Goal: Task Accomplishment & Management: Manage account settings

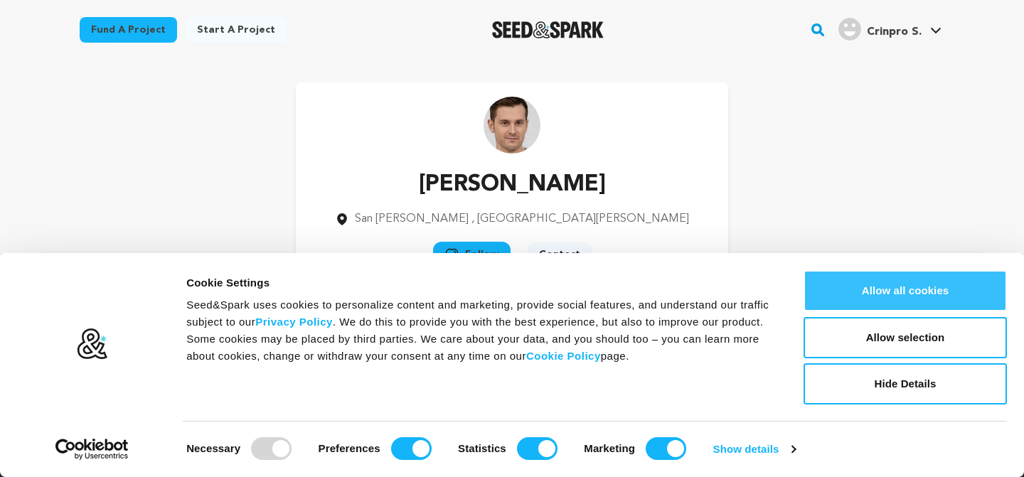
click at [903, 290] on button "Allow all cookies" at bounding box center [904, 290] width 203 height 41
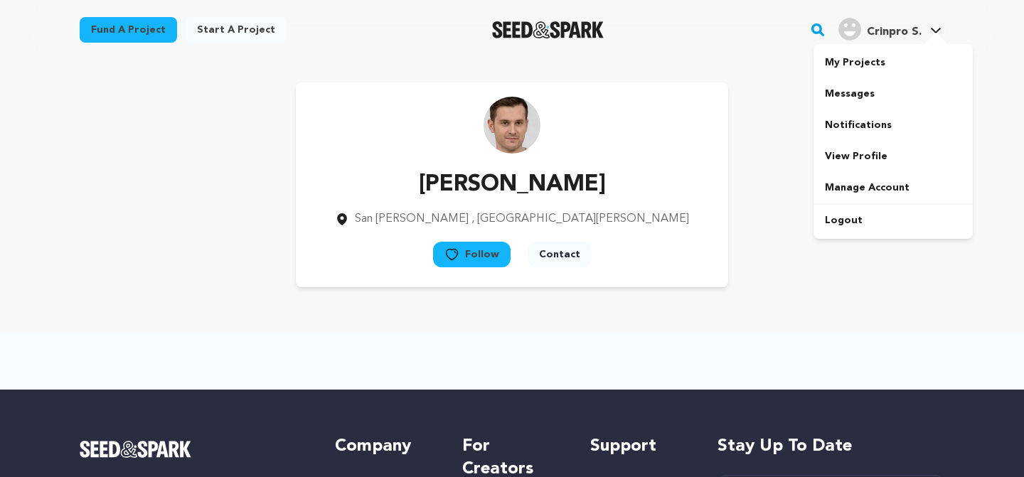
click at [889, 33] on span "Crinpro S." at bounding box center [894, 31] width 55 height 11
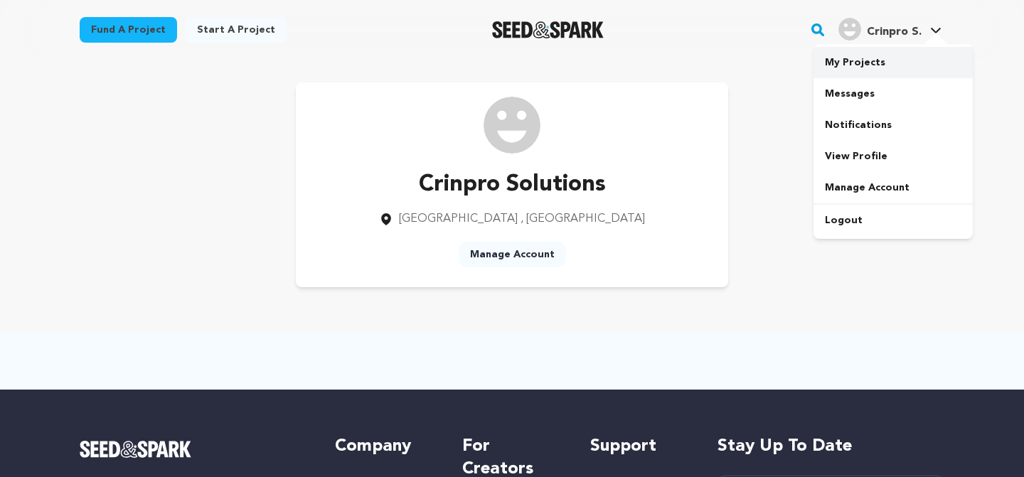
click at [877, 68] on link "My Projects" at bounding box center [892, 62] width 159 height 31
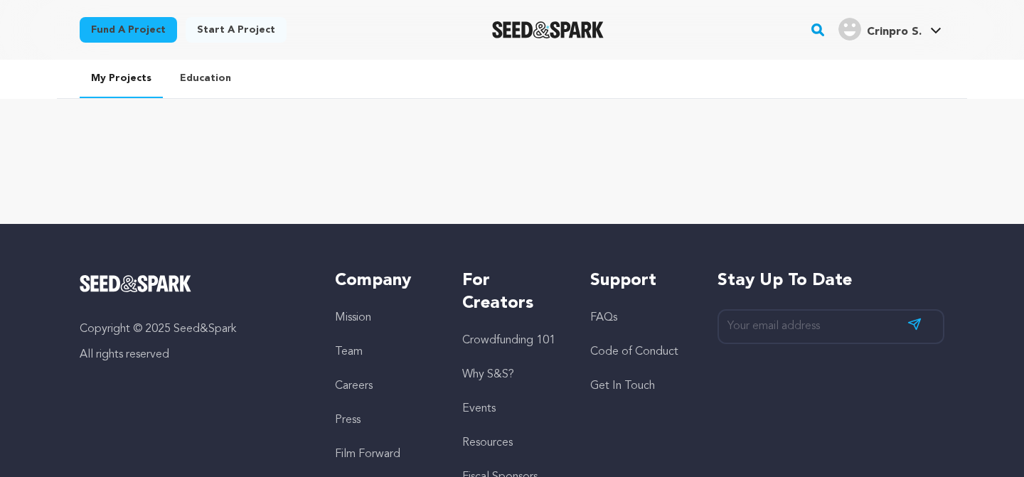
click at [207, 80] on link "Education" at bounding box center [205, 78] width 74 height 37
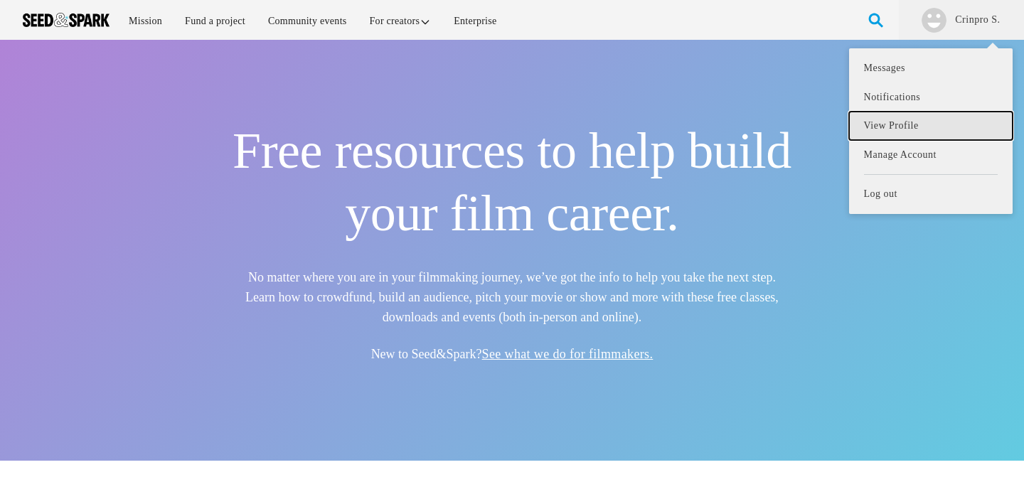
click at [877, 127] on link "View Profile" at bounding box center [931, 126] width 164 height 29
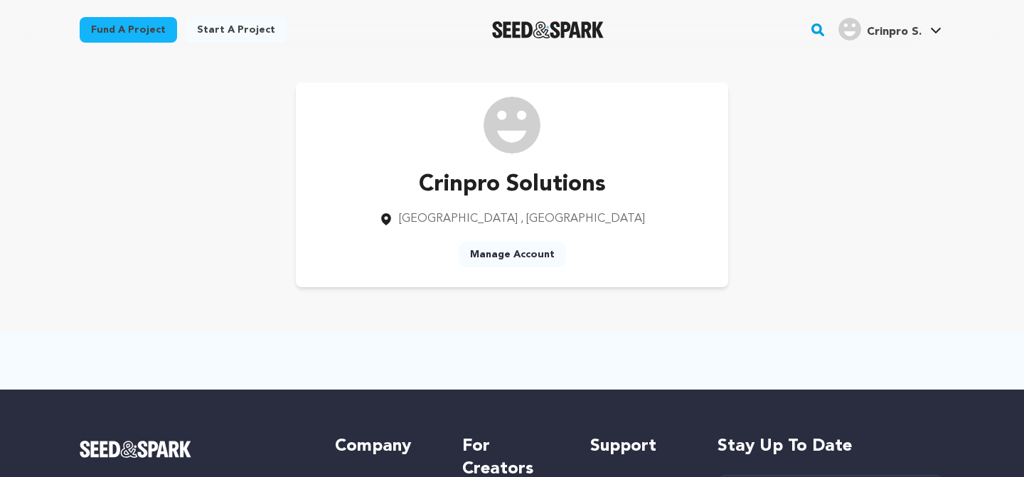
click at [520, 252] on link "Manage Account" at bounding box center [512, 255] width 107 height 26
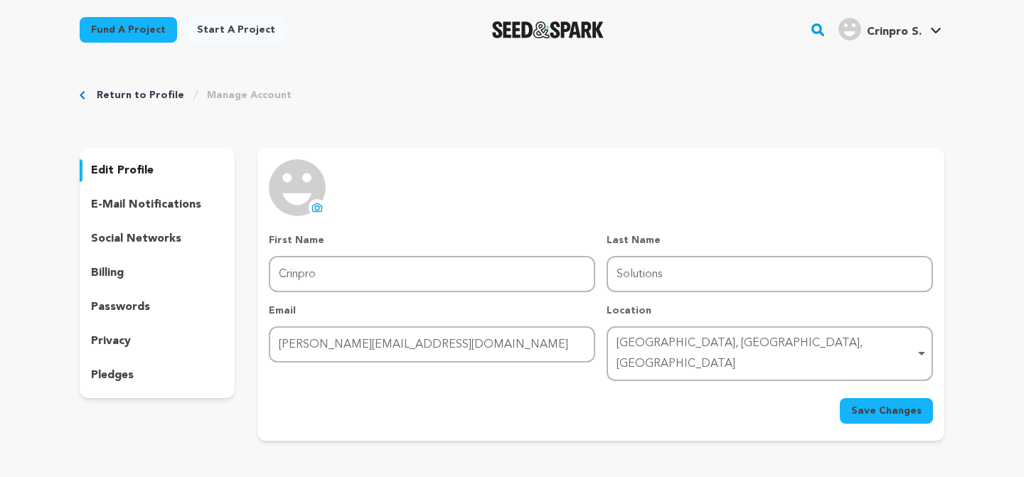
click at [127, 242] on p "social networks" at bounding box center [136, 238] width 90 height 17
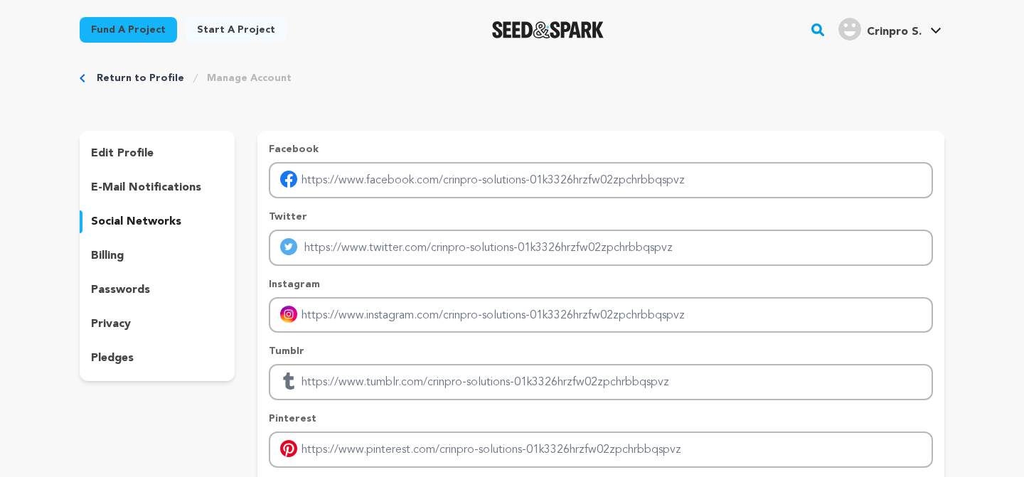
scroll to position [25, 0]
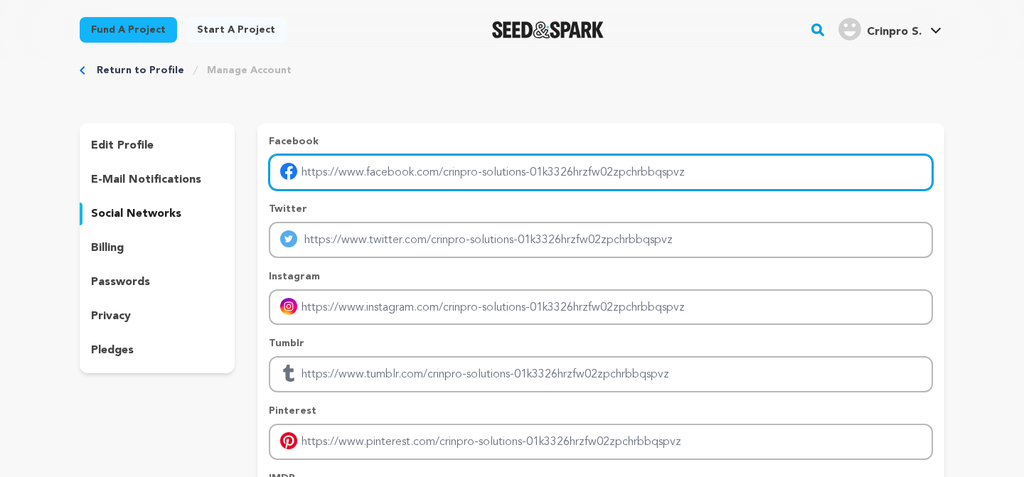
click at [446, 178] on input "Enter facebook profile link" at bounding box center [601, 172] width 664 height 36
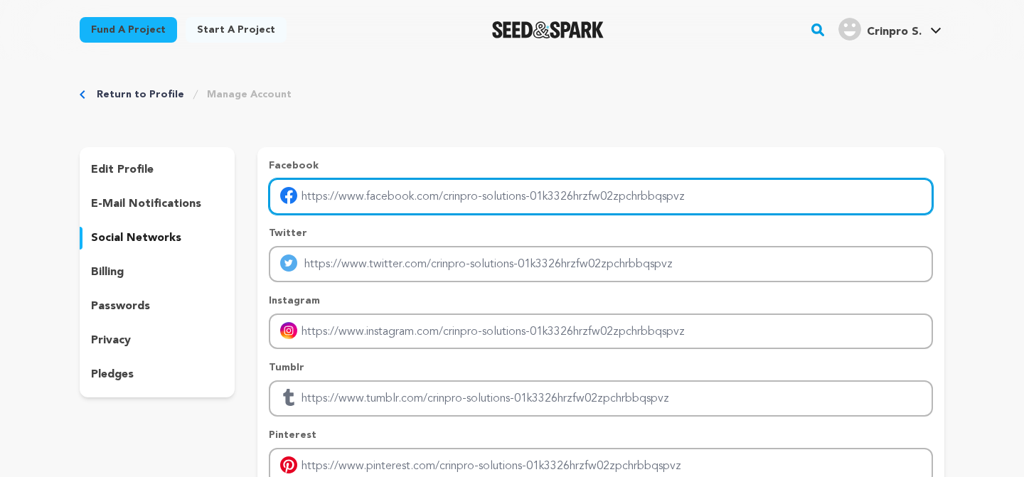
scroll to position [0, 0]
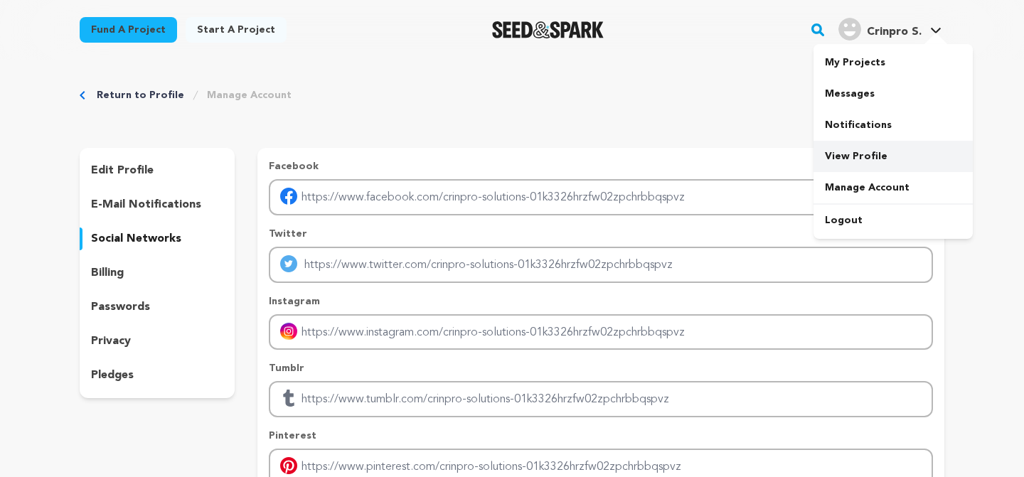
click at [837, 159] on link "View Profile" at bounding box center [892, 156] width 159 height 31
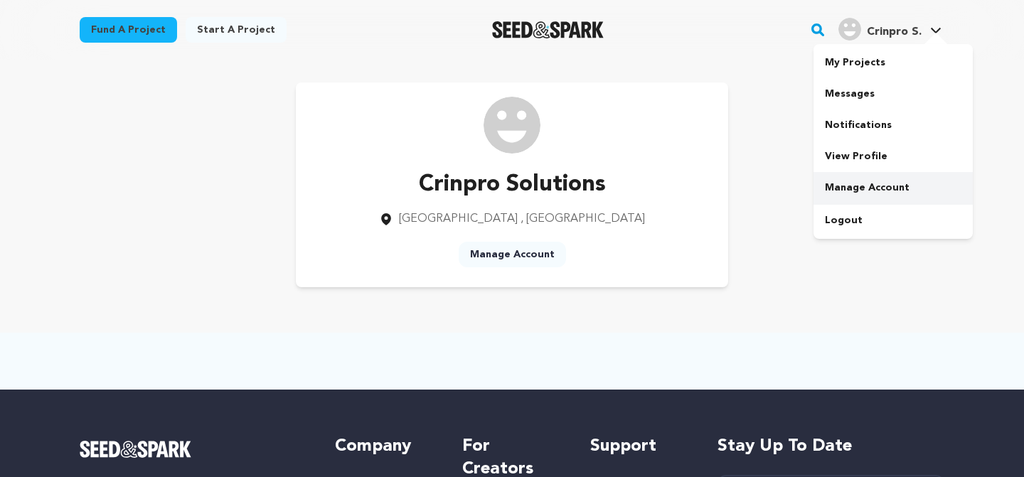
click at [857, 193] on link "Manage Account" at bounding box center [892, 187] width 159 height 31
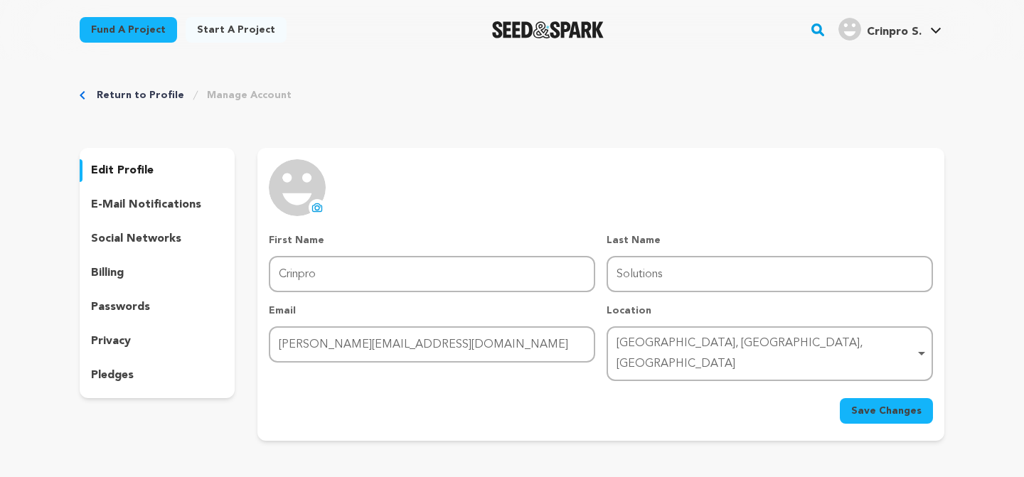
click at [313, 207] on icon at bounding box center [316, 207] width 11 height 11
click at [130, 237] on p "social networks" at bounding box center [136, 238] width 90 height 17
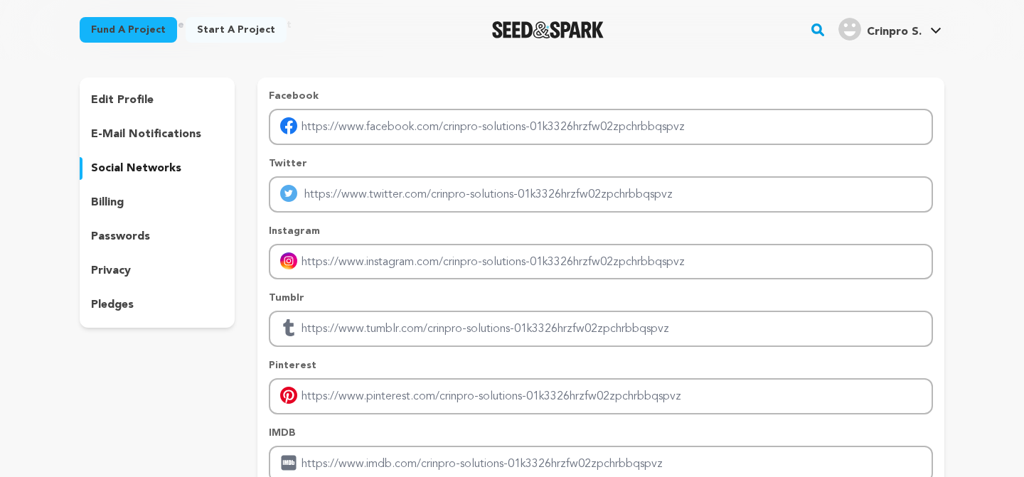
scroll to position [80, 0]
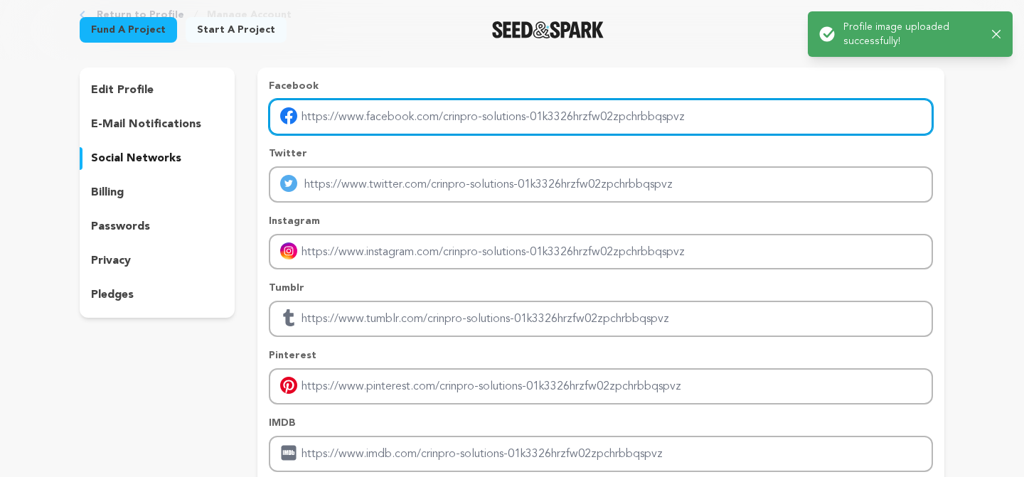
click at [481, 122] on input "Enter facebook profile link" at bounding box center [601, 117] width 664 height 36
click at [541, 109] on input "Enter facebook profile link" at bounding box center [601, 117] width 664 height 36
type input "https://www.facebook.com/profile.php?id=100078482821268"
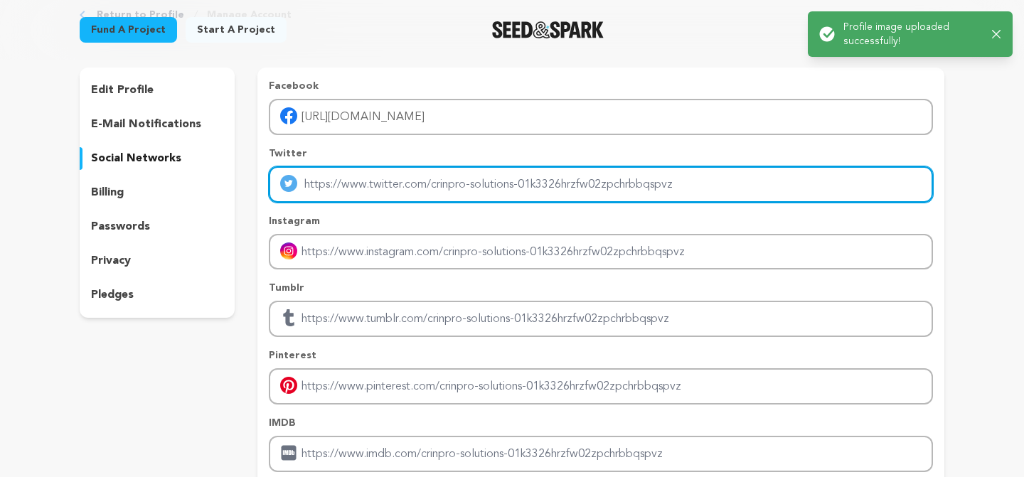
click at [434, 189] on input "Enter twitter profile link" at bounding box center [601, 184] width 664 height 36
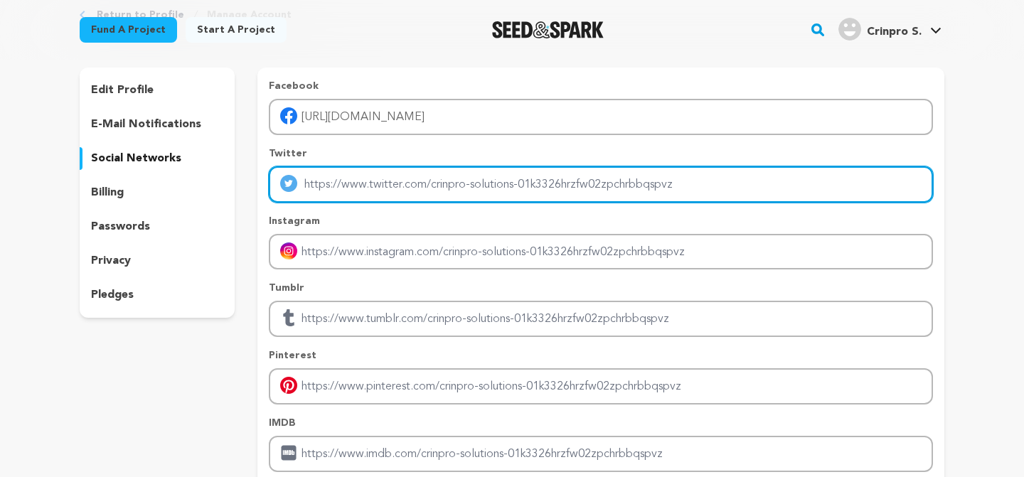
type input "https://x.com/crinpros98835?s=21"
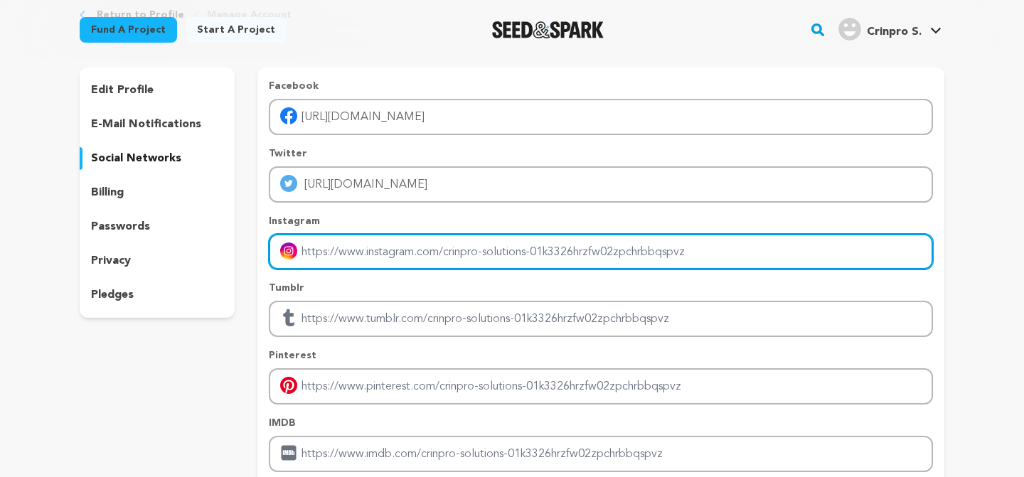
click at [427, 257] on input "Enter instagram handle link" at bounding box center [601, 252] width 664 height 36
type input "https://www.instagram.com/crinpro_solutions/"
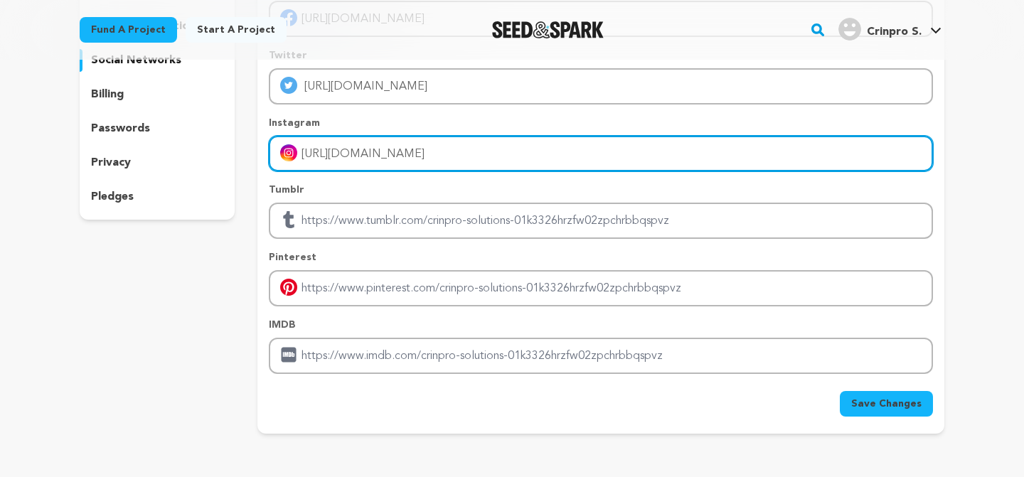
scroll to position [213, 0]
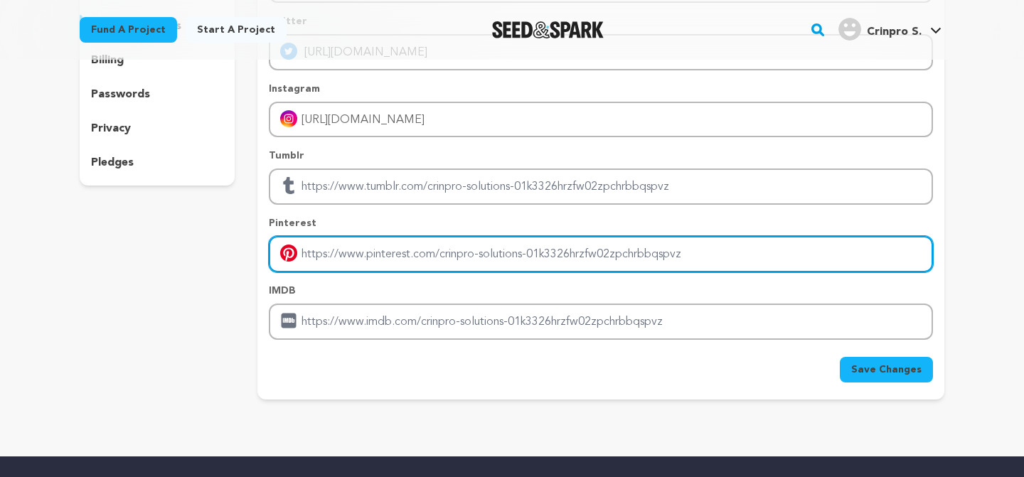
click at [415, 255] on input "Enter pinterest profile link" at bounding box center [601, 254] width 664 height 36
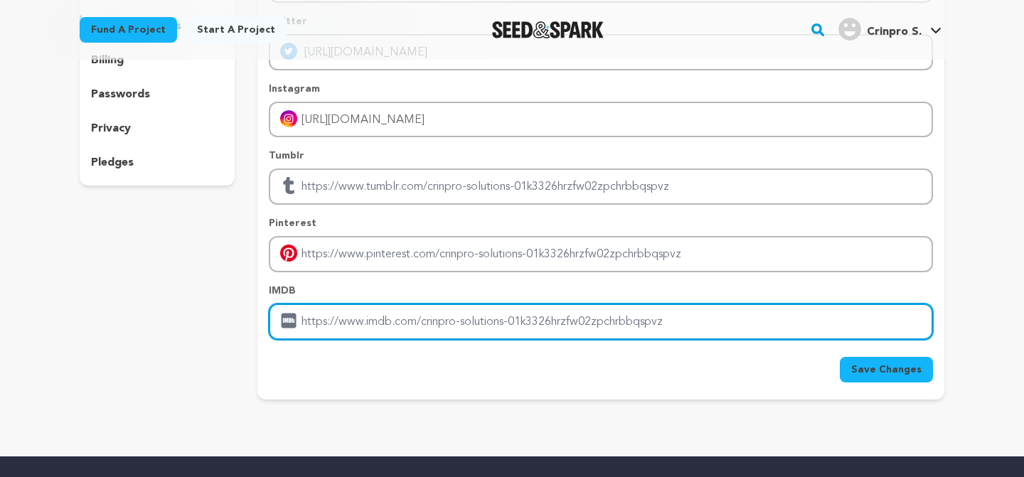
click at [452, 318] on input "Enter IMDB profile link" at bounding box center [601, 322] width 664 height 36
paste input "https://crinpro.io/dating-app-development-company/"
type input "https://crinpro.io/dating-app-development-company/"
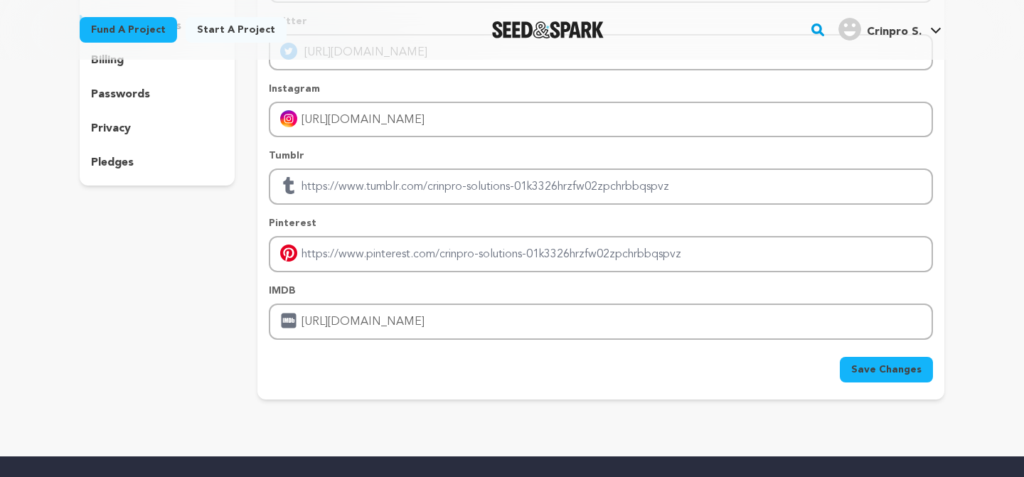
click at [882, 373] on span "Save Changes" at bounding box center [886, 370] width 70 height 14
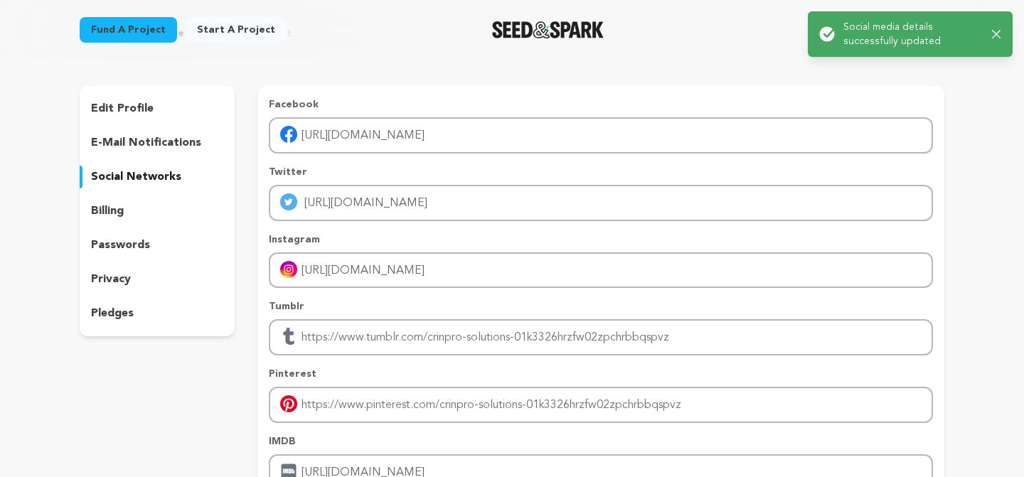
scroll to position [0, 0]
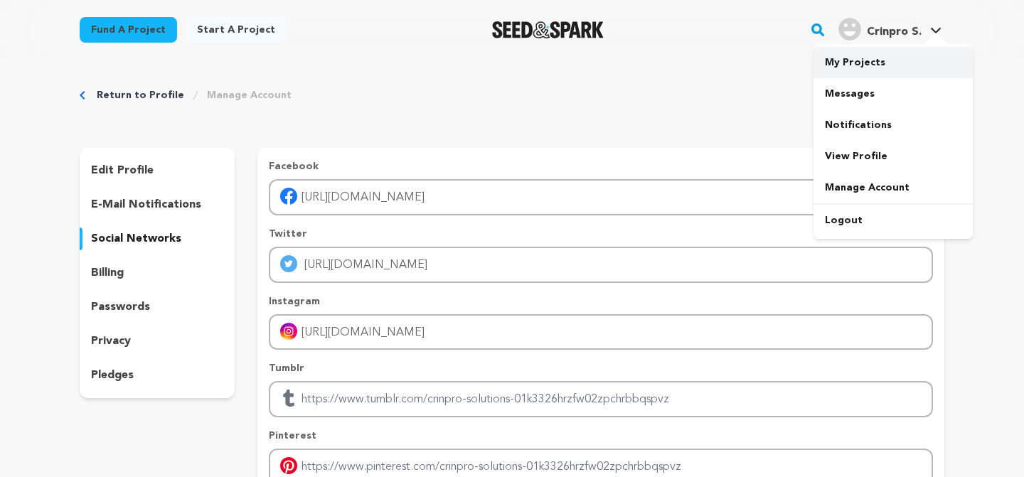
click at [859, 61] on link "My Projects" at bounding box center [892, 62] width 159 height 31
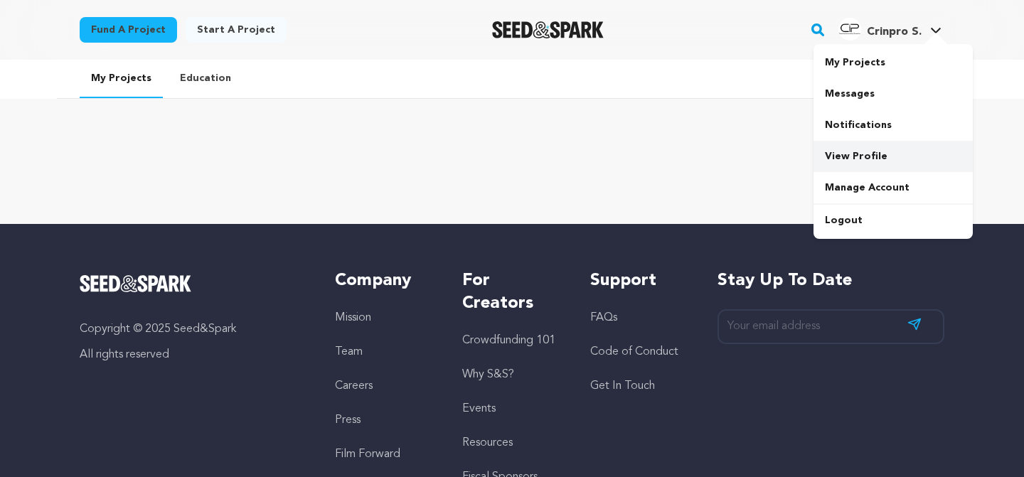
click at [846, 151] on link "View Profile" at bounding box center [892, 156] width 159 height 31
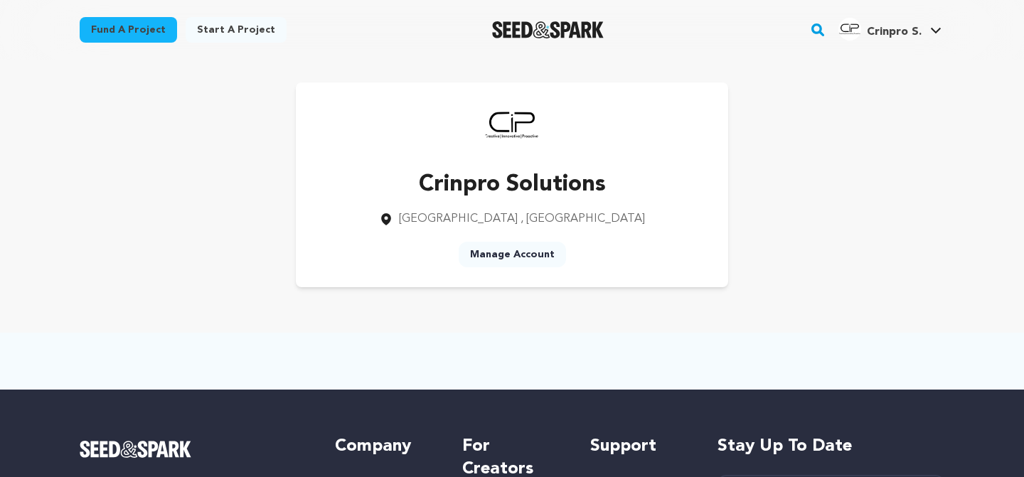
click at [815, 22] on rect "button" at bounding box center [817, 29] width 17 height 17
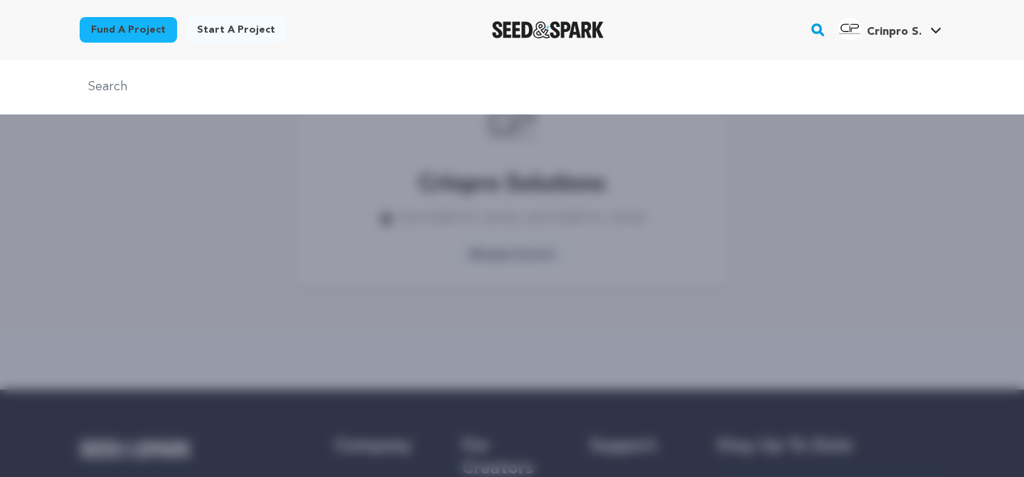
click at [264, 109] on div at bounding box center [512, 87] width 1024 height 55
click at [164, 89] on input "text" at bounding box center [512, 87] width 864 height 21
type input "crinpro"
